Goal: Task Accomplishment & Management: Manage account settings

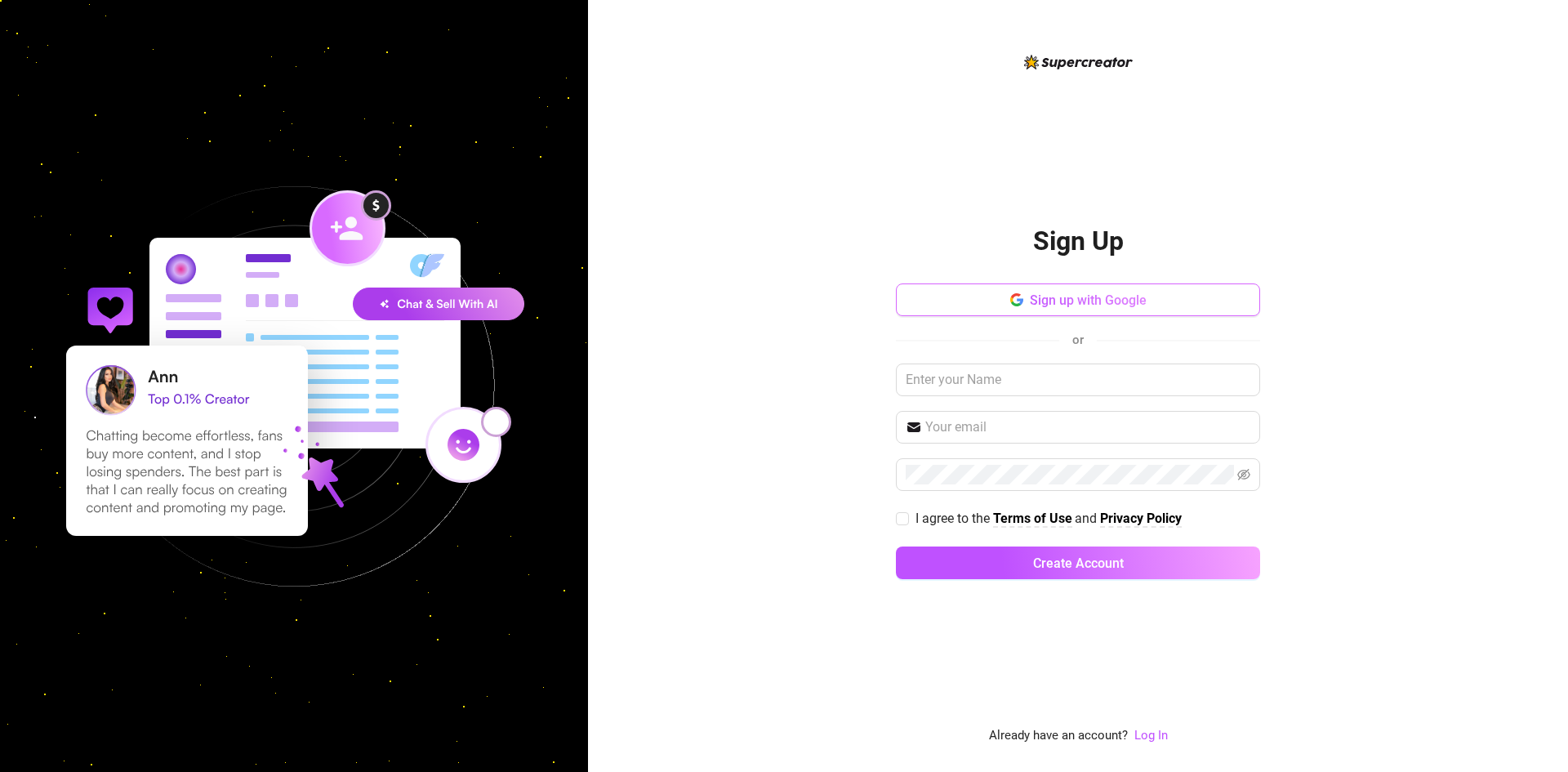
click at [1080, 311] on button "Sign up with Google" at bounding box center [1078, 299] width 364 height 33
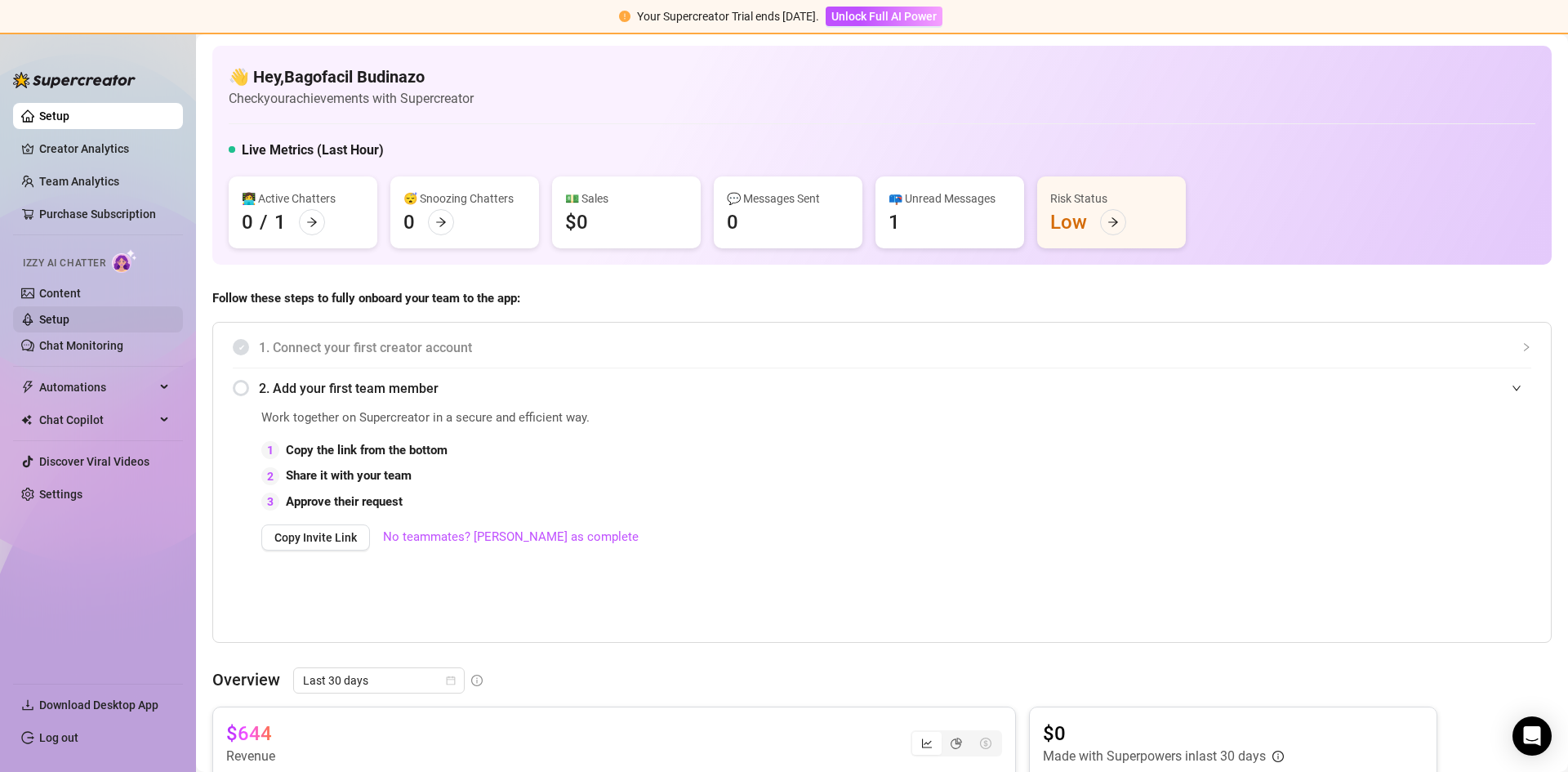
click at [69, 313] on link "Setup" at bounding box center [55, 319] width 30 height 13
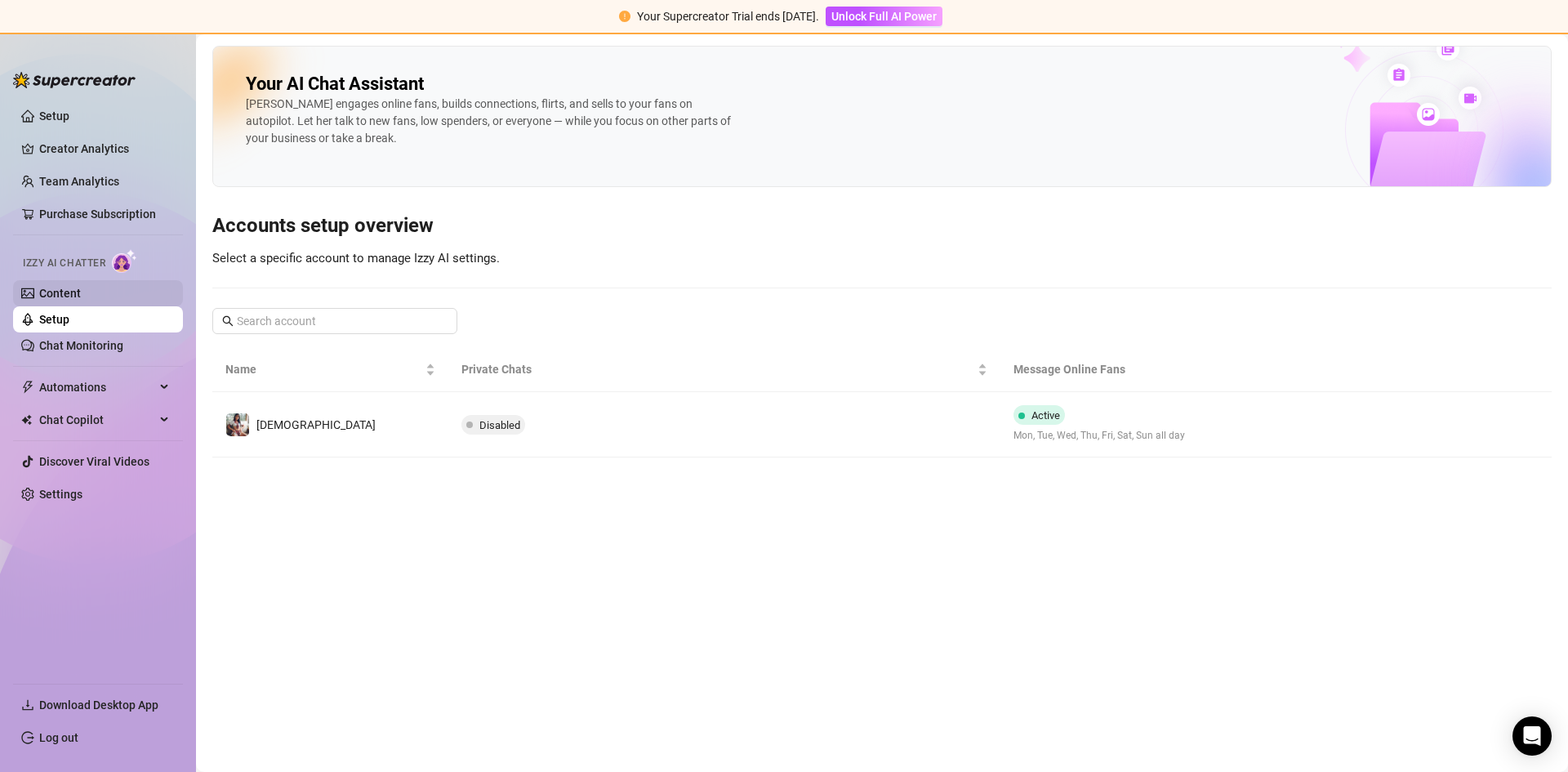
click at [65, 287] on link "Content" at bounding box center [60, 294] width 41 height 13
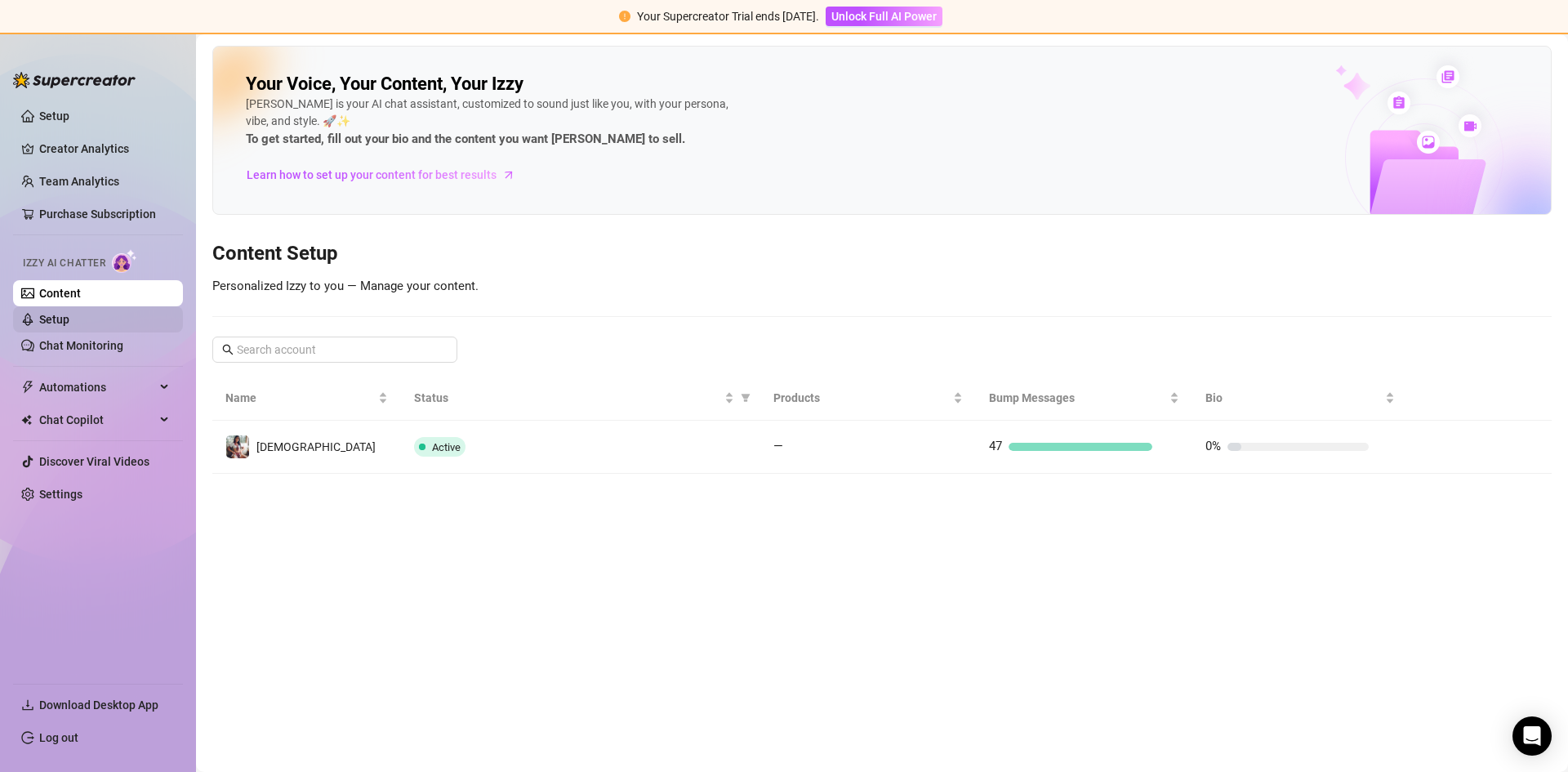
click at [70, 317] on link "Setup" at bounding box center [55, 319] width 30 height 13
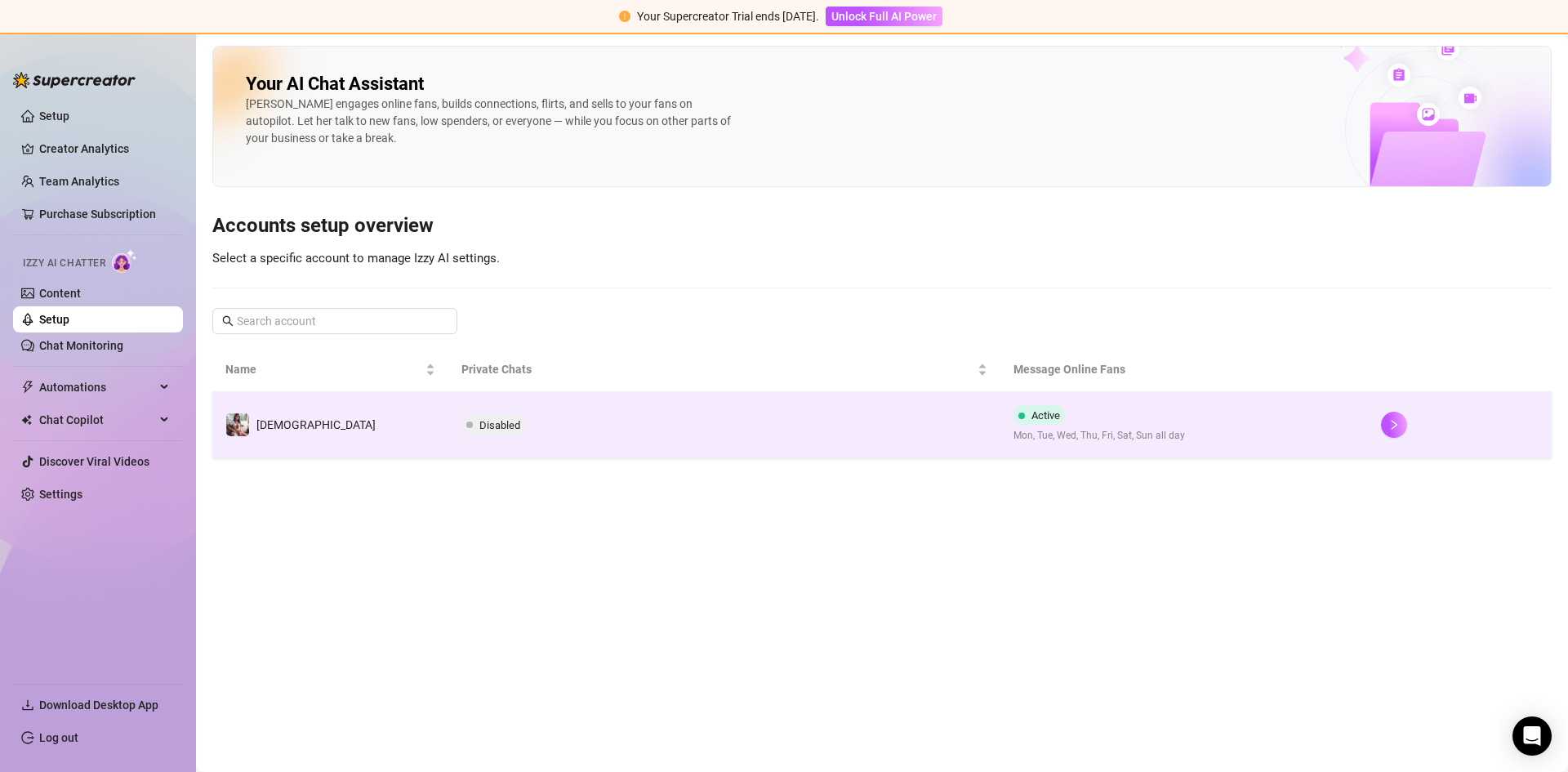
click at [596, 441] on td "Disabled" at bounding box center [724, 424] width 552 height 65
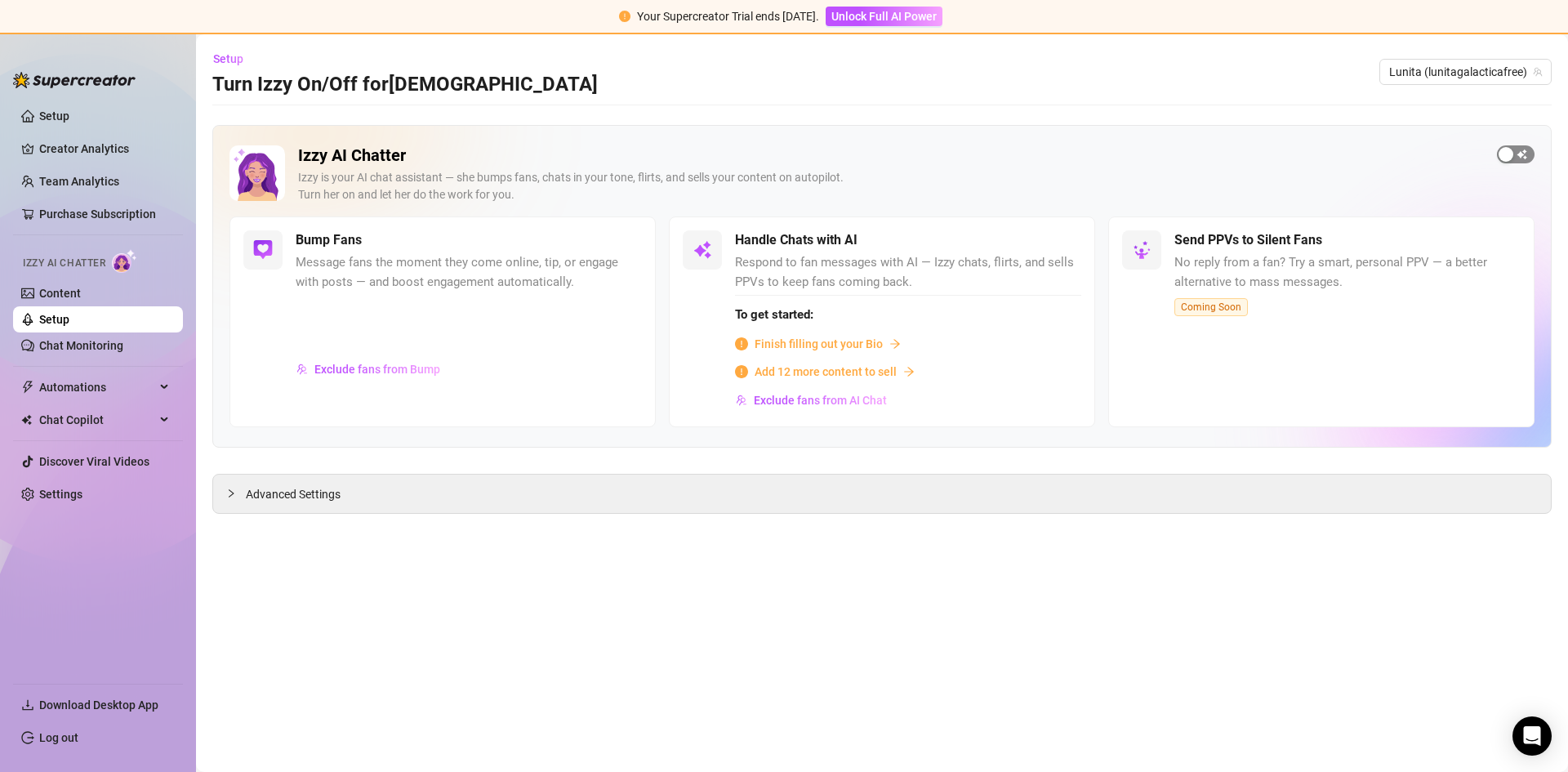
click at [1526, 157] on span "button" at bounding box center [1515, 153] width 38 height 18
click at [78, 299] on link "Content" at bounding box center [60, 294] width 41 height 13
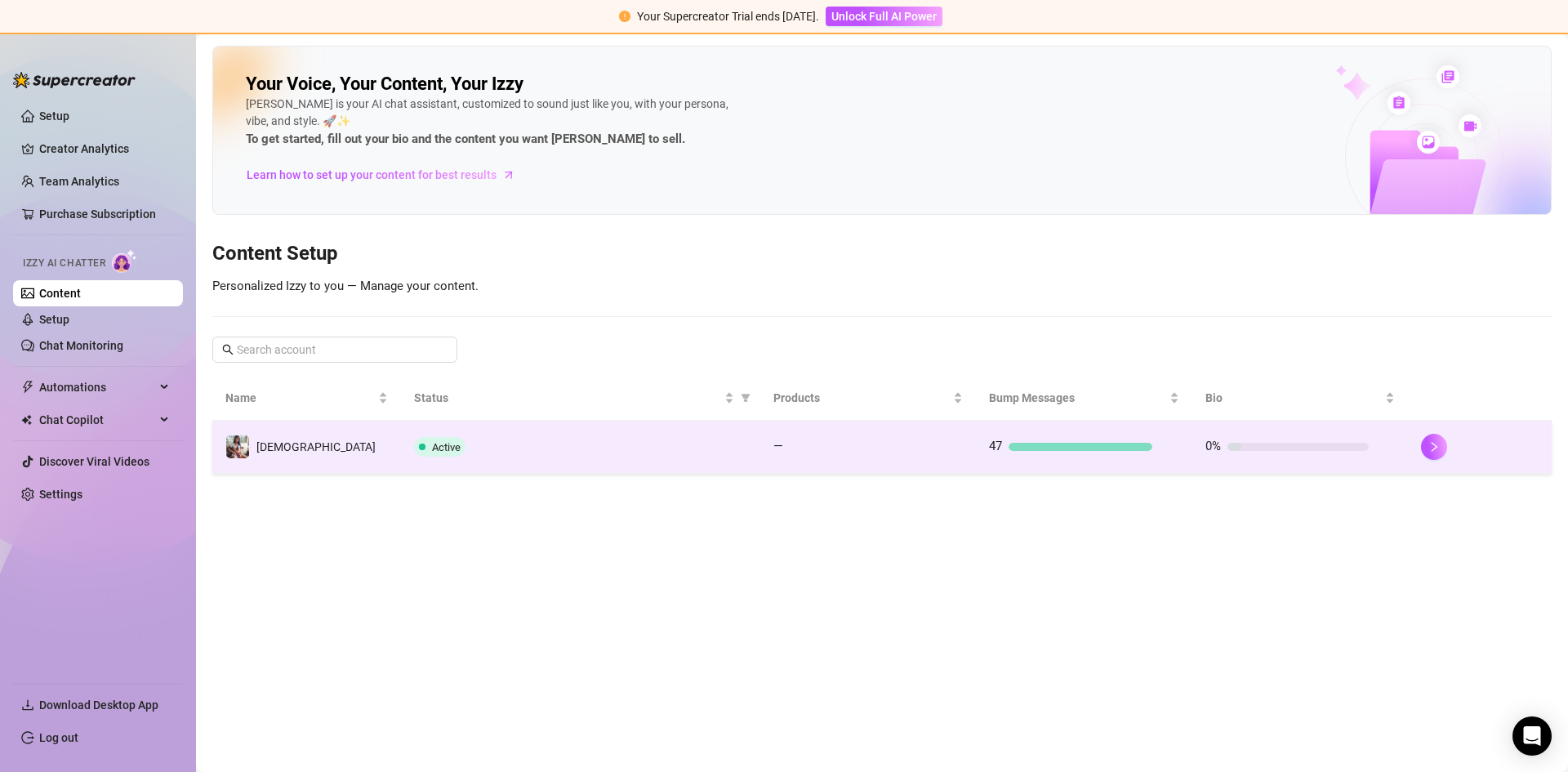
click at [546, 441] on div "Active" at bounding box center [581, 446] width 333 height 20
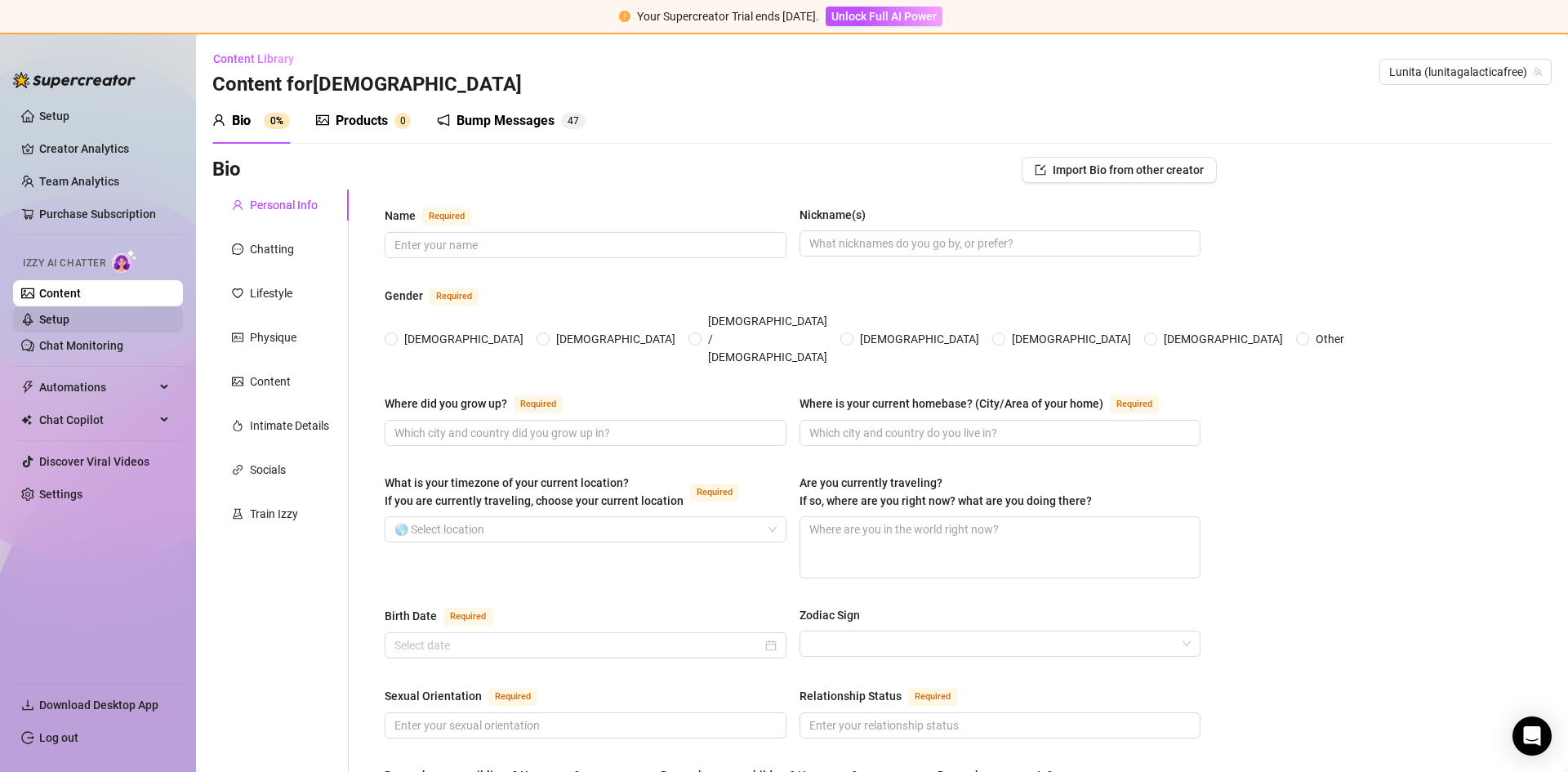
click at [70, 326] on link "Setup" at bounding box center [55, 319] width 30 height 13
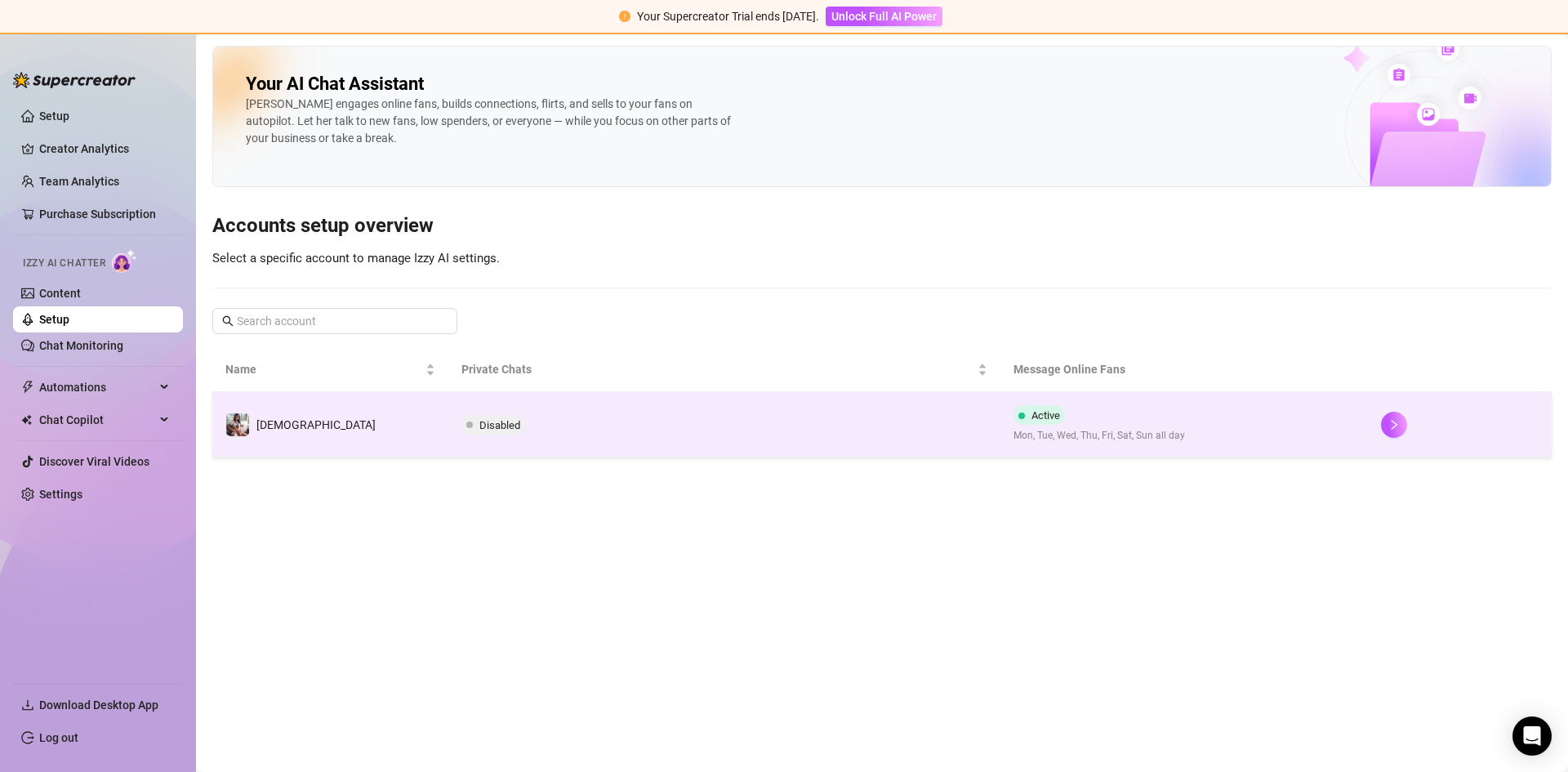
click at [577, 425] on td "Disabled" at bounding box center [724, 424] width 552 height 65
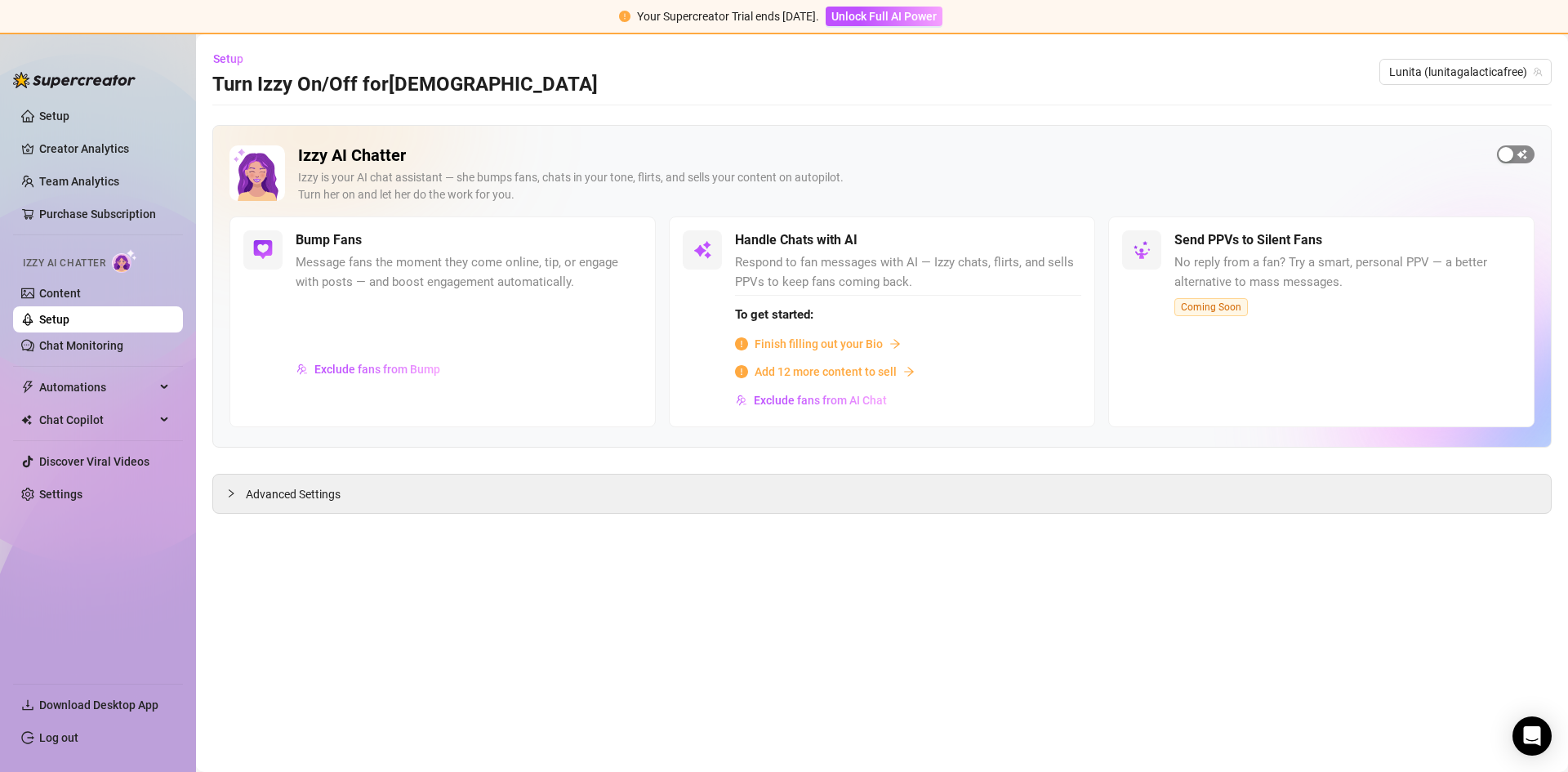
click at [1505, 151] on div "button" at bounding box center [1506, 154] width 15 height 15
